Goal: Information Seeking & Learning: Learn about a topic

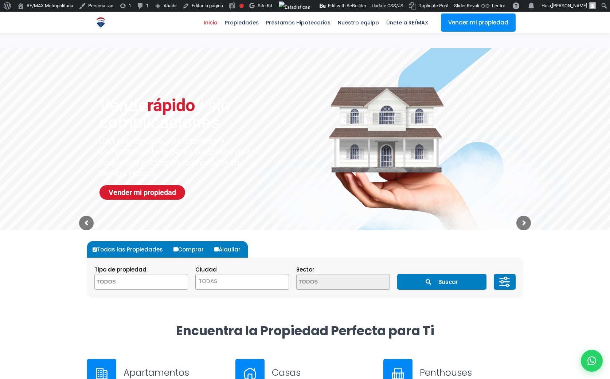
select select
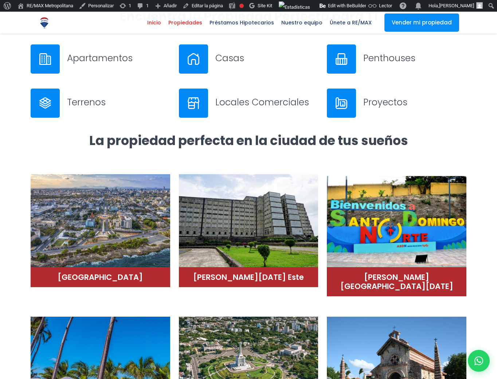
click at [204, 22] on span "Propiedades" at bounding box center [185, 22] width 41 height 11
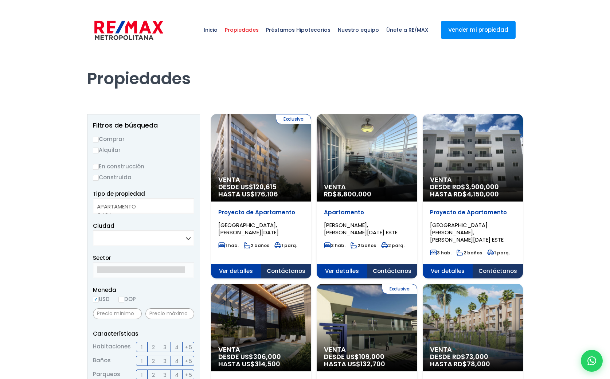
select select
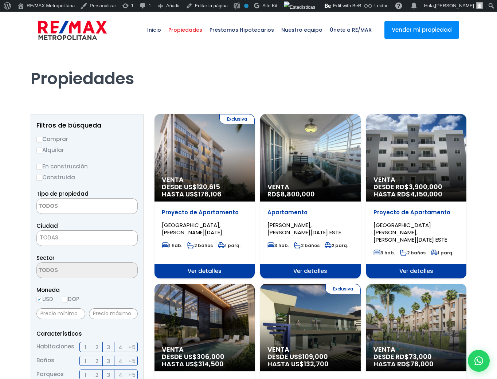
click at [142, 104] on div "Propiedades" at bounding box center [248, 78] width 445 height 60
